Goal: Task Accomplishment & Management: Complete application form

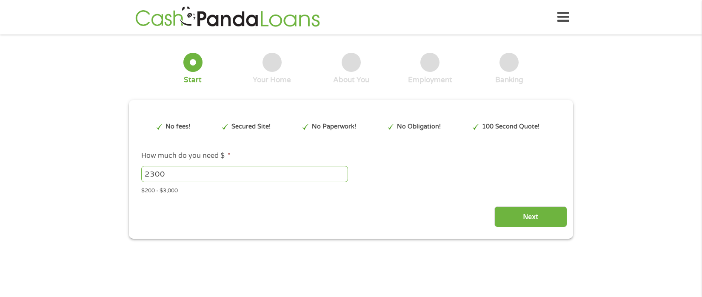
type input "EAIaIQobChMI7oqG8vHkjwMVZFtHAR1CUgL8EAAYAyAAEgKL5fD_BwE"
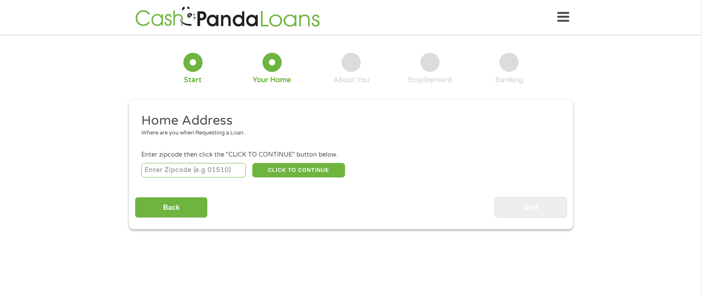
click at [159, 168] on input "number" at bounding box center [193, 170] width 105 height 14
type input "20854"
select select "[US_STATE]"
click at [303, 171] on button "CLICK TO CONTINUE" at bounding box center [298, 170] width 93 height 14
type input "20854"
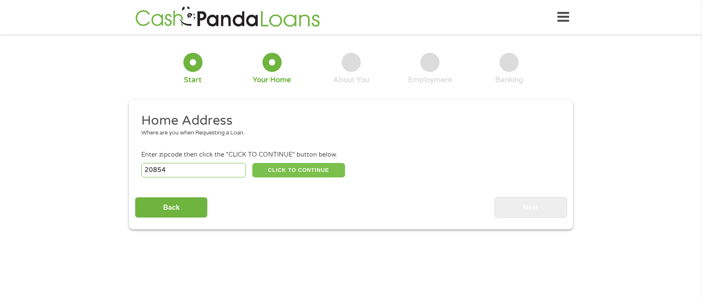
type input "Potomac"
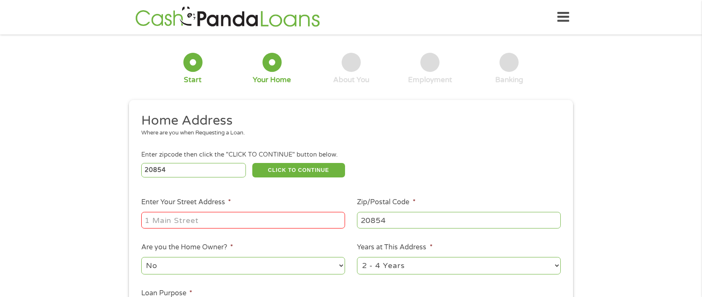
click at [235, 225] on input "Enter Your Street Address *" at bounding box center [243, 220] width 204 height 16
type input "[STREET_ADDRESS]"
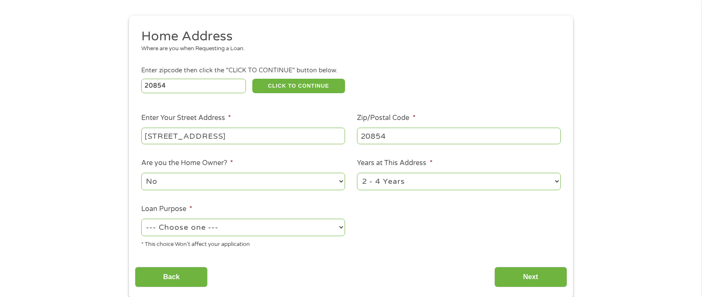
scroll to position [85, 0]
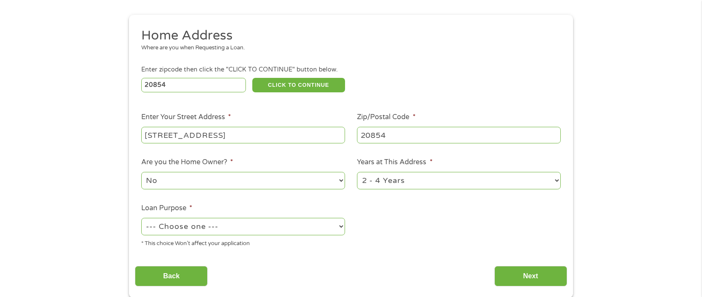
click at [398, 189] on select "1 Year or less 1 - 2 Years 2 - 4 Years Over 4 Years" at bounding box center [459, 180] width 204 height 17
select select "60months"
click at [357, 172] on select "1 Year or less 1 - 2 Years 2 - 4 Years Over 4 Years" at bounding box center [459, 180] width 204 height 17
click at [227, 227] on select "--- Choose one --- Pay Bills Debt Consolidation Home Improvement Major Purchase…" at bounding box center [243, 226] width 204 height 17
select select "other"
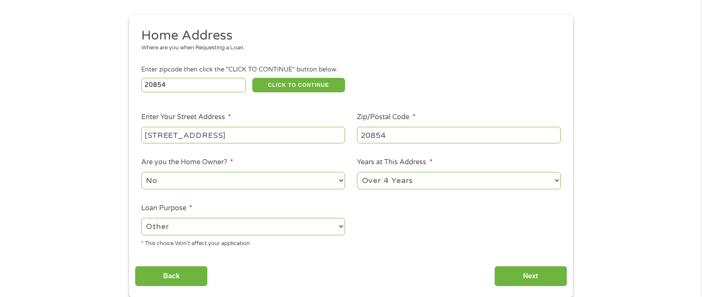
click at [141, 218] on select "--- Choose one --- Pay Bills Debt Consolidation Home Improvement Major Purchase…" at bounding box center [243, 226] width 204 height 17
click at [199, 181] on select "No Yes" at bounding box center [243, 180] width 204 height 17
click at [413, 197] on ul "Home Address Where are you when Requesting a Loan. Enter zipcode then click the…" at bounding box center [351, 140] width 432 height 227
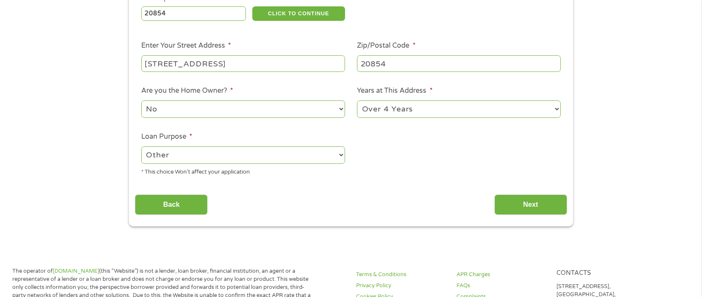
scroll to position [170, 0]
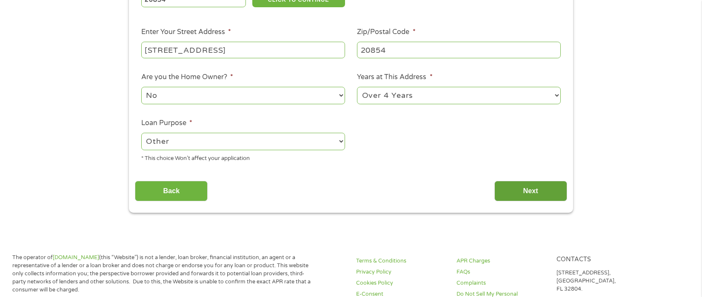
click at [513, 193] on input "Next" at bounding box center [530, 191] width 73 height 21
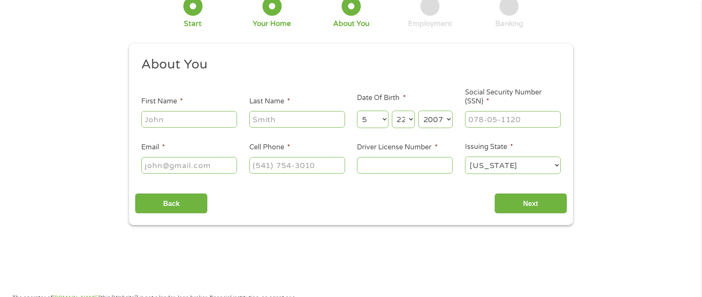
scroll to position [0, 0]
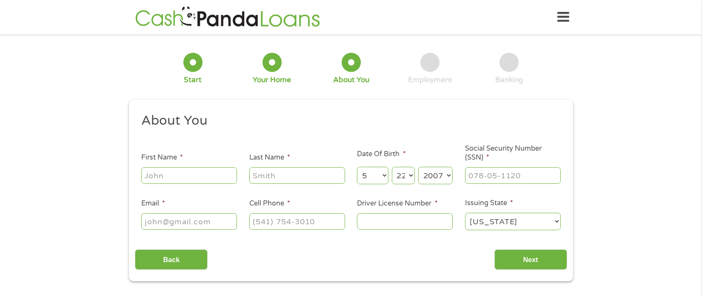
click at [186, 173] on input "First Name *" at bounding box center [189, 175] width 96 height 16
type input "Juve"
type input "[GEOGRAPHIC_DATA]"
type input "[EMAIL_ADDRESS][DOMAIN_NAME]"
type input "[PHONE_NUMBER]"
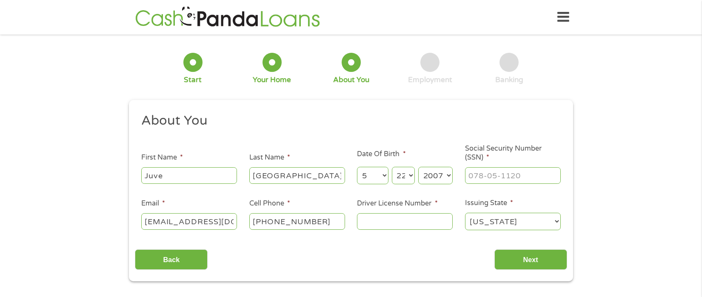
click at [378, 223] on input "Driver License Number *" at bounding box center [405, 221] width 96 height 16
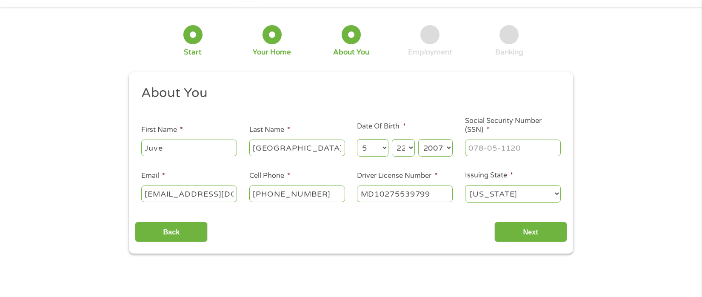
scroll to position [43, 0]
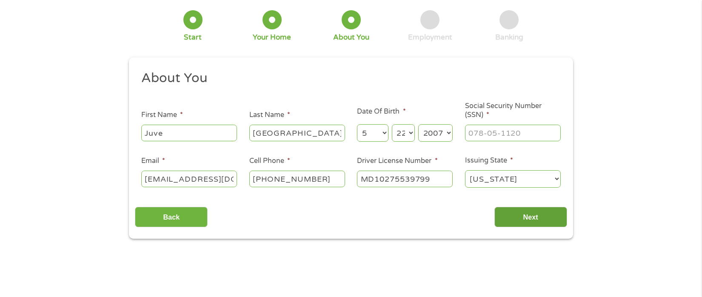
type input "MD10275539799"
click at [511, 218] on input "Next" at bounding box center [530, 217] width 73 height 21
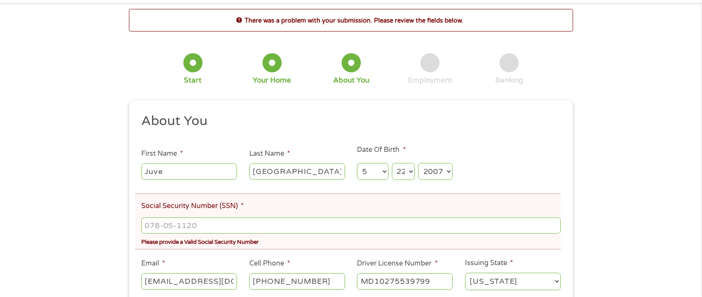
scroll to position [85, 0]
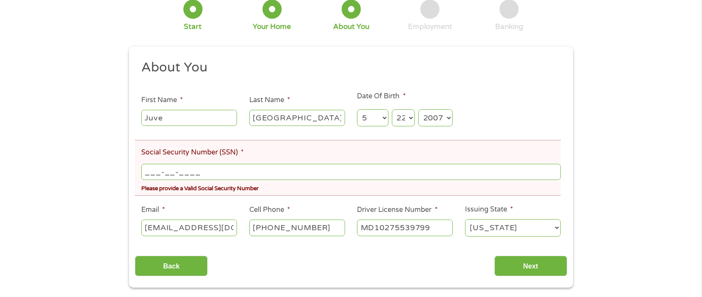
click at [283, 174] on input "___-__-____" at bounding box center [350, 172] width 419 height 16
type input "733-07-3110"
click at [539, 268] on input "Next" at bounding box center [530, 266] width 73 height 21
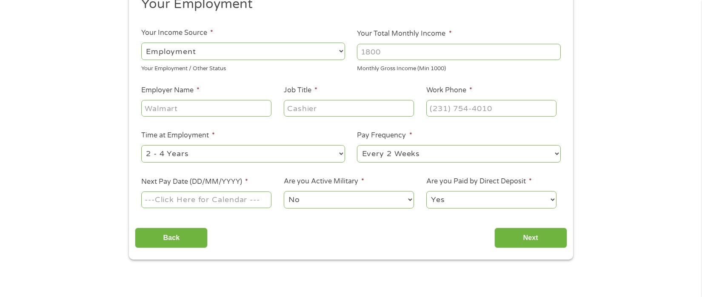
scroll to position [128, 0]
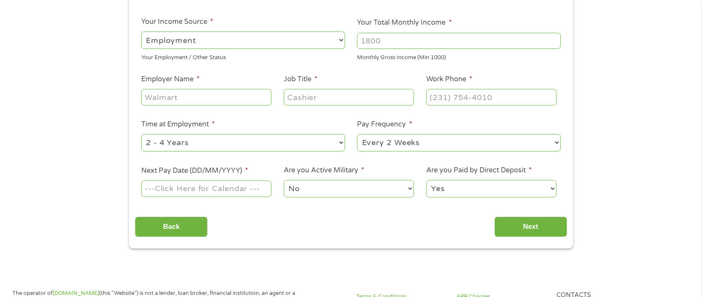
click at [397, 42] on input "Your Total Monthly Income *" at bounding box center [459, 41] width 204 height 16
type input "9400"
click at [173, 99] on input "Employer Name *" at bounding box center [206, 97] width 130 height 16
type input "DIT"
click at [341, 97] on input "Job Title *" at bounding box center [349, 97] width 130 height 16
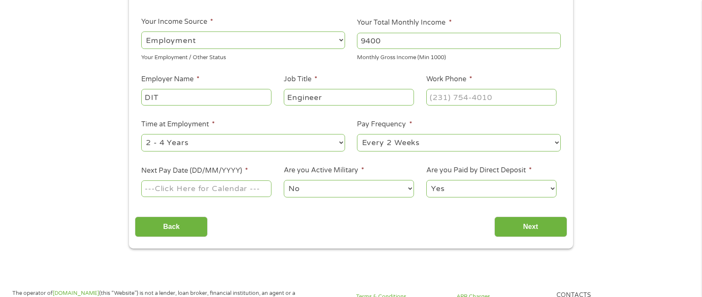
click at [289, 99] on input "Engineer" at bounding box center [349, 97] width 130 height 16
type input "IT Engineer"
click at [436, 95] on input "(___) ___-____" at bounding box center [491, 97] width 130 height 16
type input "[PHONE_NUMBER]"
click at [191, 144] on select "--- Choose one --- 1 Year or less 1 - 2 Years 2 - 4 Years Over 4 Years" at bounding box center [243, 142] width 204 height 17
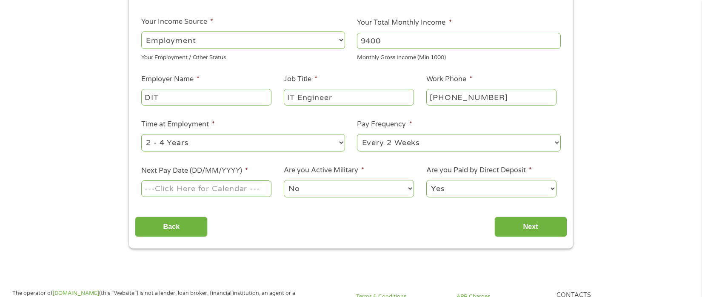
click at [286, 122] on li "Time at Employment * --- Choose one --- 1 Year or less 1 - 2 Years 2 - 4 Years …" at bounding box center [243, 136] width 216 height 34
click at [168, 185] on input "Next Pay Date (DD/MM/YYYY) *" at bounding box center [206, 188] width 130 height 16
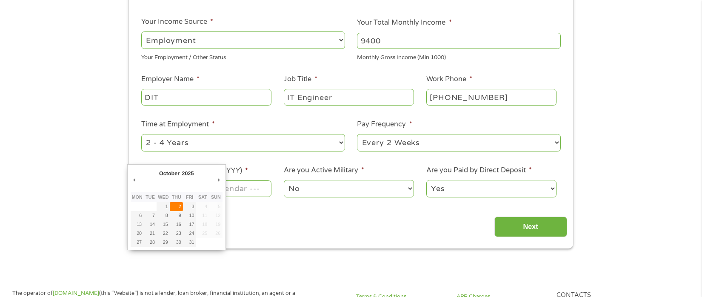
type input "[DATE]"
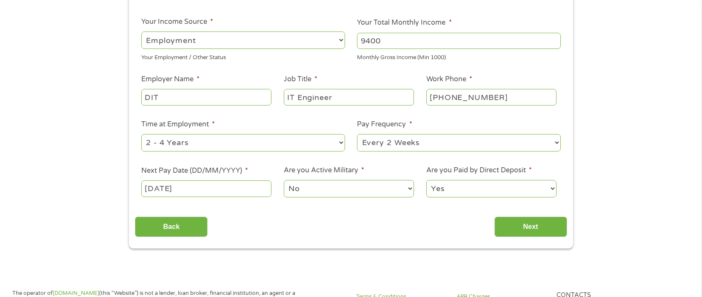
click at [314, 190] on select "No Yes" at bounding box center [349, 188] width 130 height 17
click at [547, 228] on input "Next" at bounding box center [530, 226] width 73 height 21
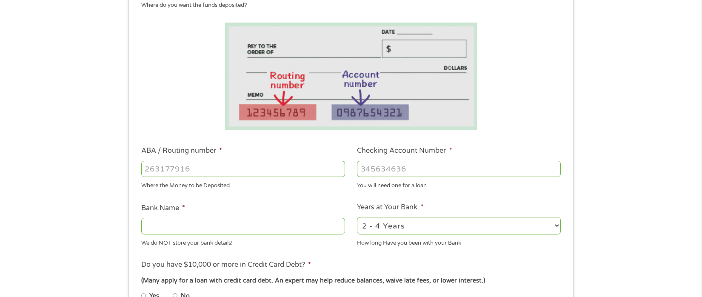
click at [167, 167] on input "ABA / Routing number *" at bounding box center [243, 169] width 204 height 16
click at [168, 166] on input "ABA / Routing number *" at bounding box center [243, 169] width 204 height 16
type input "052001633"
type input "BANK OF AMERICA NA"
type input "052001633"
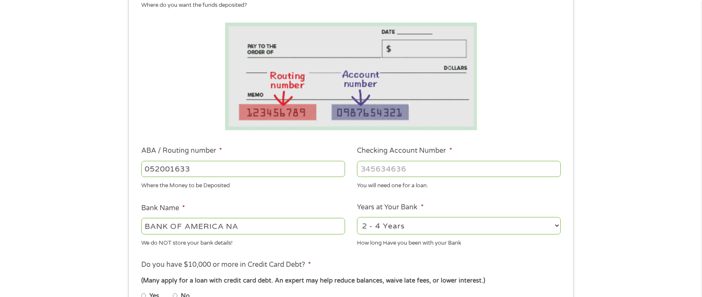
click at [415, 171] on input "Checking Account Number *" at bounding box center [459, 169] width 204 height 16
click at [414, 169] on input "Checking Account Number *" at bounding box center [459, 169] width 204 height 16
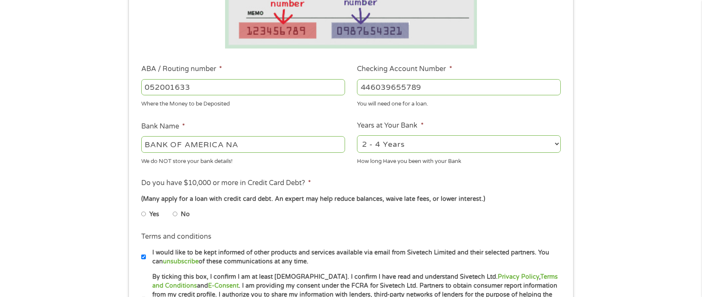
scroll to position [213, 0]
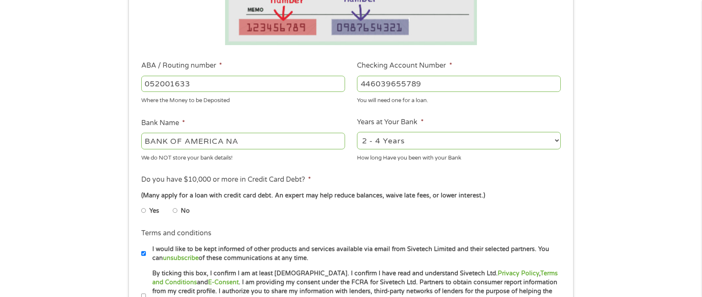
type input "446039655789"
click at [415, 137] on select "2 - 4 Years 6 - 12 Months 1 - 2 Years Over 4 Years" at bounding box center [459, 140] width 204 height 17
select select "60months"
click at [357, 132] on select "2 - 4 Years 6 - 12 Months 1 - 2 Years Over 4 Years" at bounding box center [459, 140] width 204 height 17
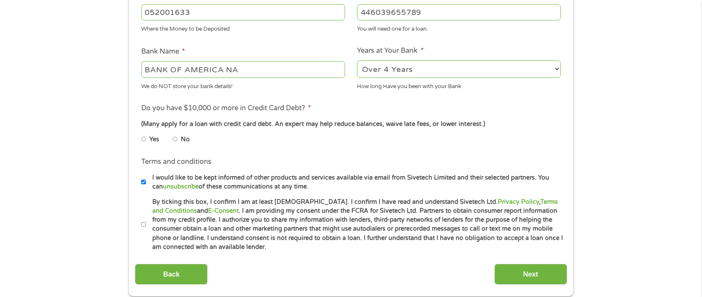
scroll to position [298, 0]
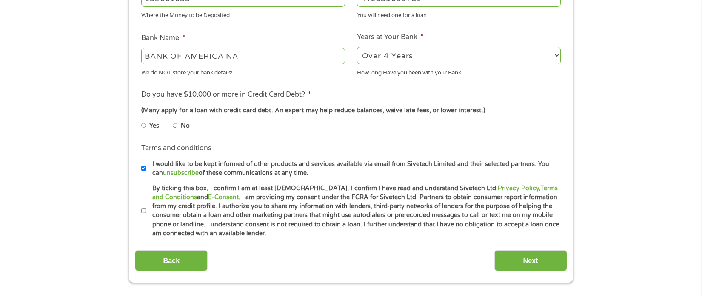
click at [181, 124] on label "No" at bounding box center [185, 125] width 9 height 9
click at [178, 124] on input "No" at bounding box center [175, 126] width 5 height 14
radio input "true"
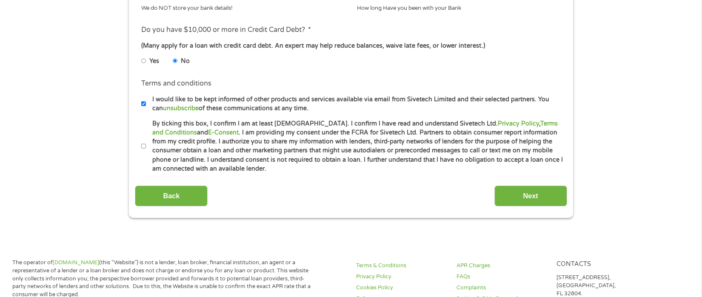
scroll to position [383, 0]
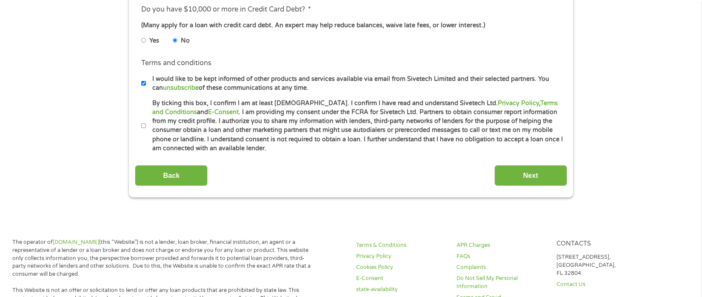
click at [138, 128] on li "Terms and conditions * By ticking this box, I confirm I am at least [DEMOGRAPHI…" at bounding box center [351, 126] width 432 height 54
click at [142, 125] on input "By ticking this box, I confirm I am at least [DEMOGRAPHIC_DATA]. I confirm I ha…" at bounding box center [143, 126] width 5 height 14
checkbox input "true"
click at [144, 83] on input "I would like to be kept informed of other products and services available via e…" at bounding box center [143, 84] width 5 height 14
checkbox input "false"
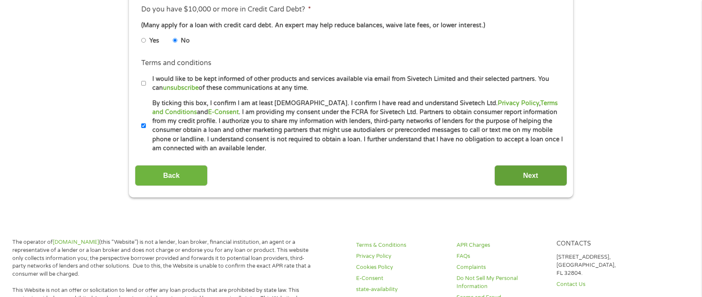
click at [550, 169] on input "Next" at bounding box center [530, 175] width 73 height 21
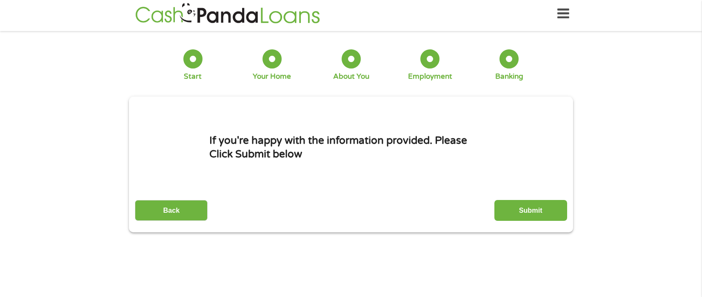
scroll to position [0, 0]
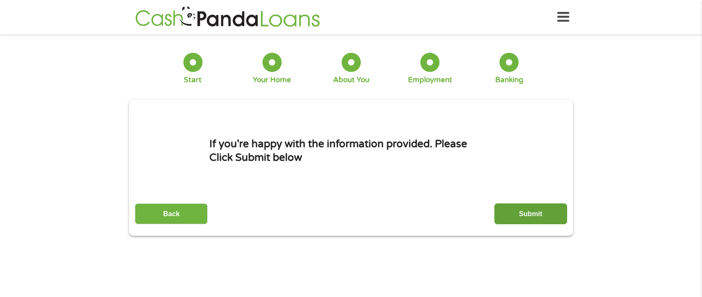
click at [524, 216] on input "Submit" at bounding box center [530, 213] width 73 height 21
